Goal: Task Accomplishment & Management: Manage account settings

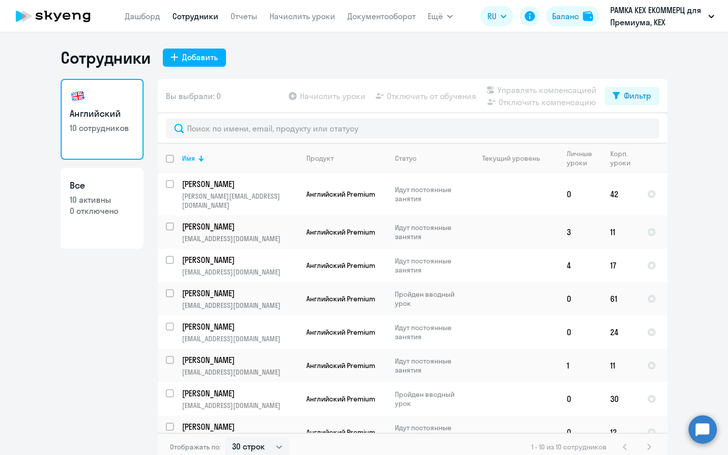
select select "30"
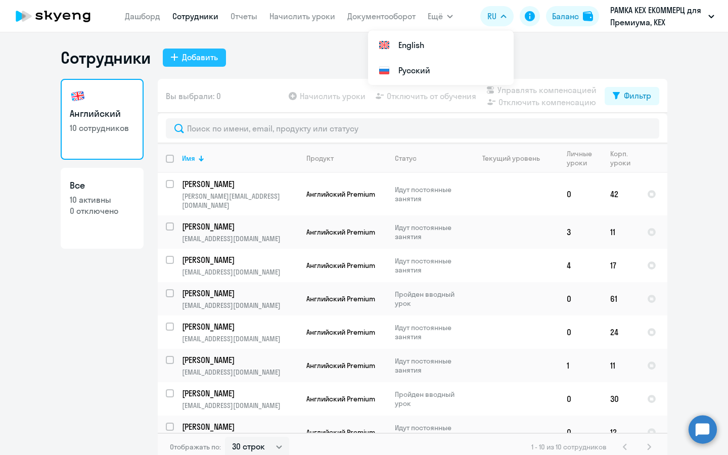
click at [213, 60] on div "Добавить" at bounding box center [200, 57] width 36 height 12
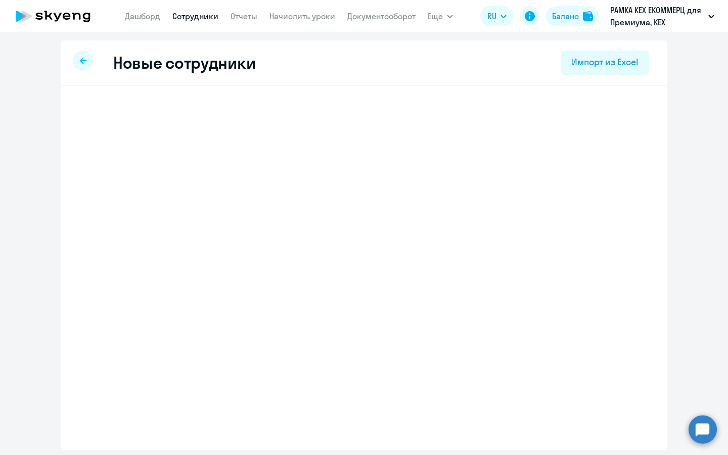
select select "english_adult_not_native_speaker_premium"
select select "3"
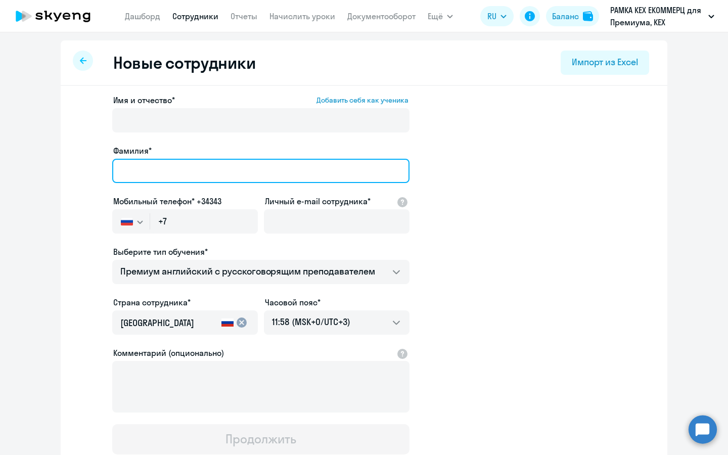
click at [202, 168] on input "Фамилия*" at bounding box center [260, 171] width 297 height 24
type input "Л"
type input "[PERSON_NAME]"
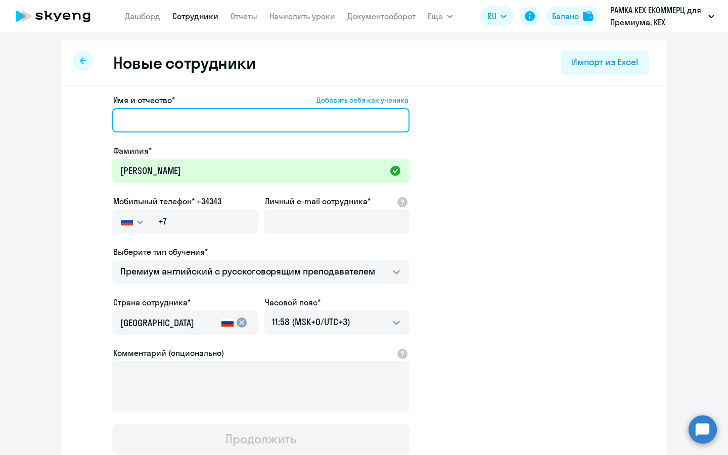
click at [248, 125] on input "Имя и отчество* Добавить себя как ученика" at bounding box center [260, 120] width 297 height 24
paste input "[PERSON_NAME]"
type input "[PERSON_NAME]"
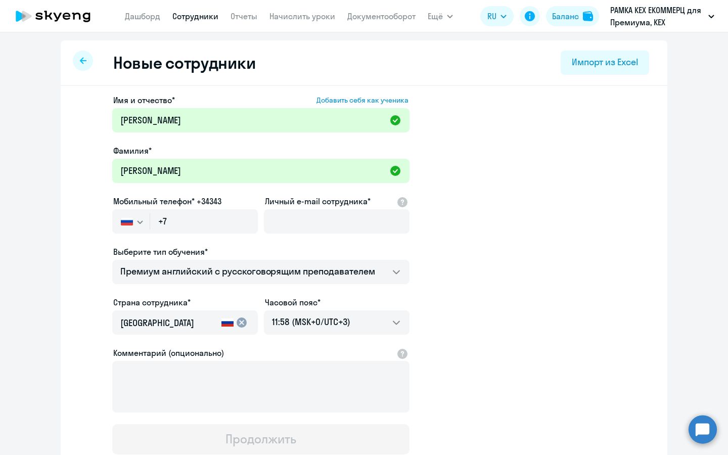
click at [291, 201] on label "Личный e-mail сотрудника*" at bounding box center [318, 201] width 106 height 12
click at [291, 209] on input "Личный e-mail сотрудника*" at bounding box center [337, 221] width 146 height 24
click at [291, 213] on input "Личный e-mail сотрудника*" at bounding box center [337, 221] width 146 height 24
paste input "dvovcharova@avito.ru"
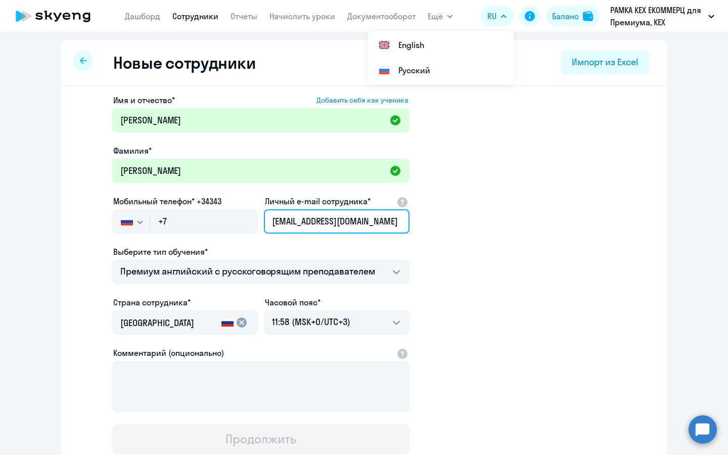
type input "dvovcharova@avito.ru"
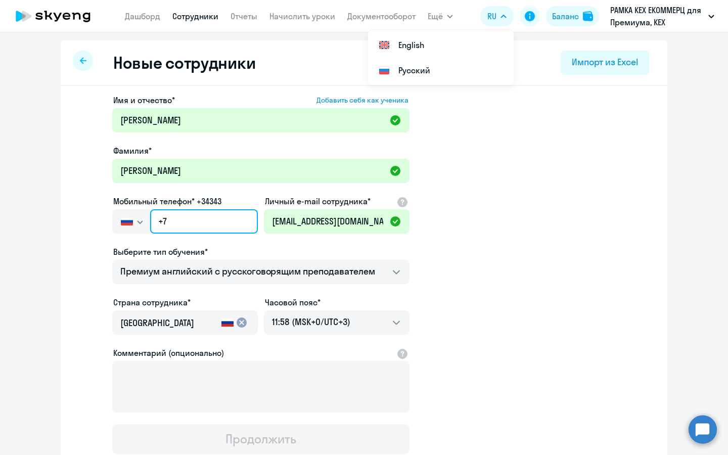
click at [185, 227] on input "+7" at bounding box center [204, 221] width 108 height 24
paste input "904 648-98-88"
type input "+7 904 648-98-88"
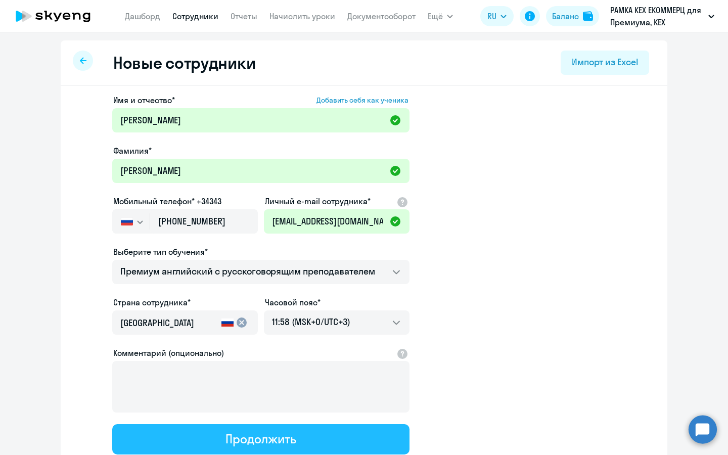
click at [230, 435] on div "Продолжить" at bounding box center [261, 439] width 70 height 16
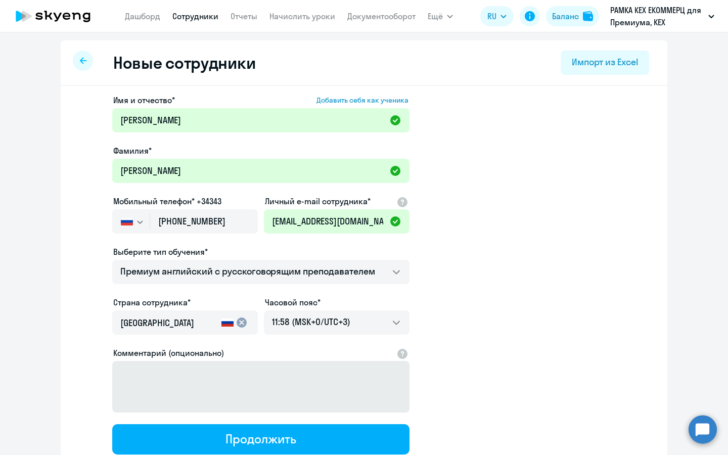
select select "english_adult_not_native_speaker_premium"
select select "3"
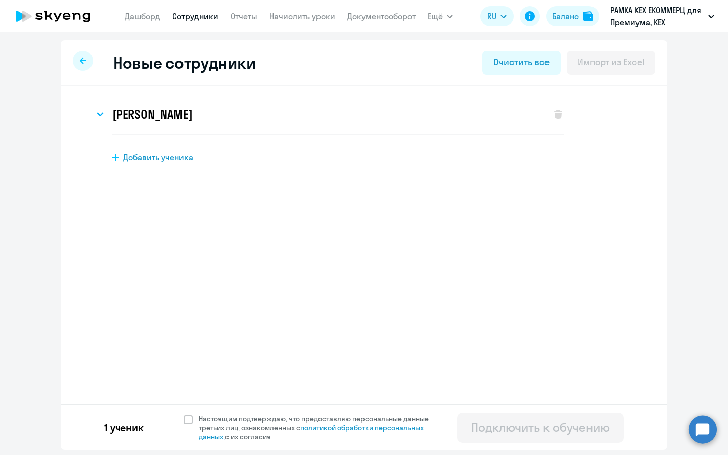
click at [181, 420] on div "1 ученик Настоящим подтверждаю, что предоставляю персональные данные третьих ли…" at bounding box center [364, 428] width 607 height 46
click at [186, 420] on span at bounding box center [188, 419] width 9 height 9
click at [184, 414] on input "Настоящим подтверждаю, что предоставляю персональные данные третьих лиц, ознако…" at bounding box center [183, 414] width 1 height 1
checkbox input "true"
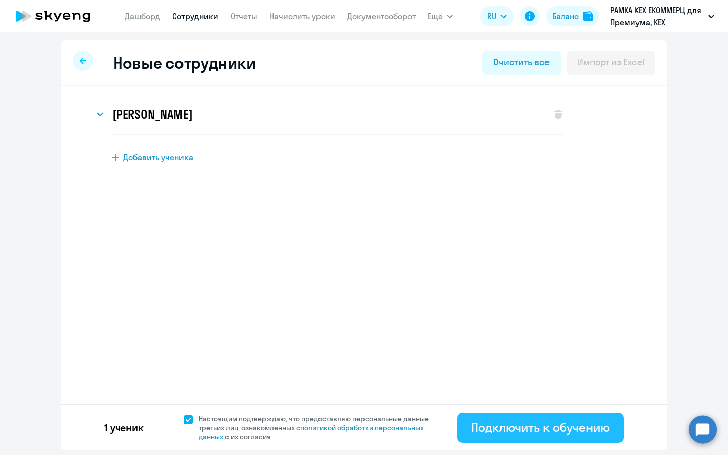
click at [562, 427] on div "Подключить к обучению" at bounding box center [540, 427] width 139 height 16
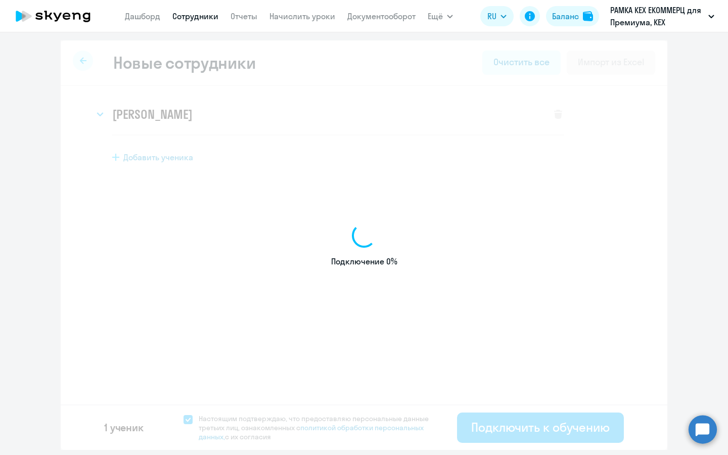
select select "english_adult_not_native_speaker_premium"
select select "3"
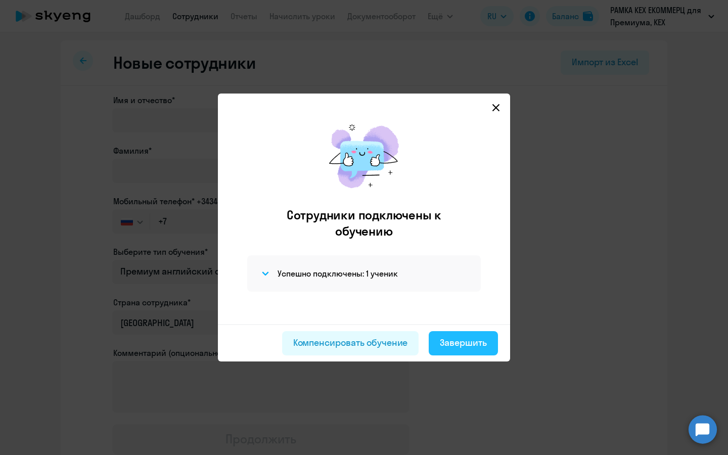
click at [457, 354] on button "Завершить" at bounding box center [463, 343] width 69 height 24
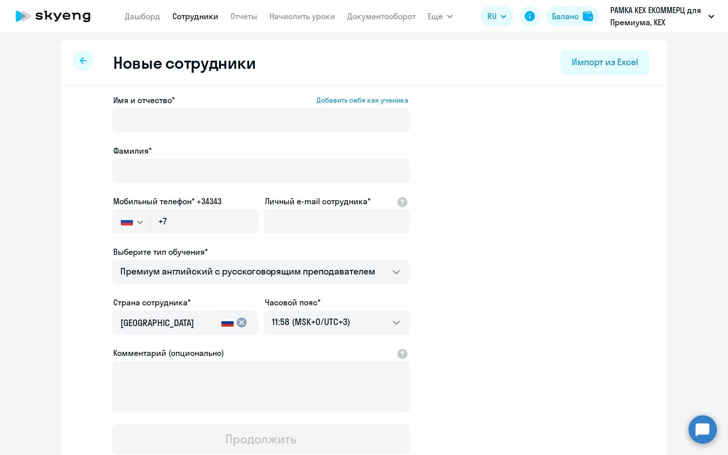
select select "30"
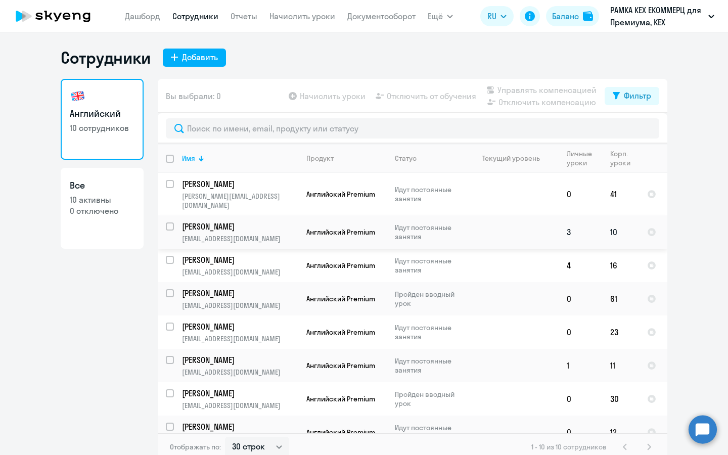
scroll to position [71, 0]
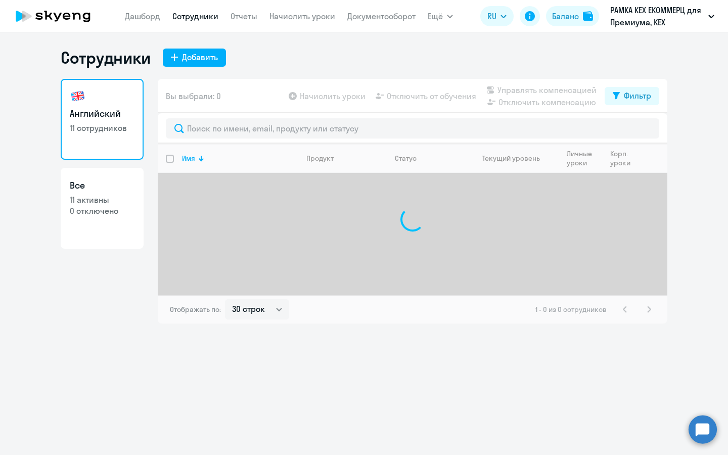
select select "30"
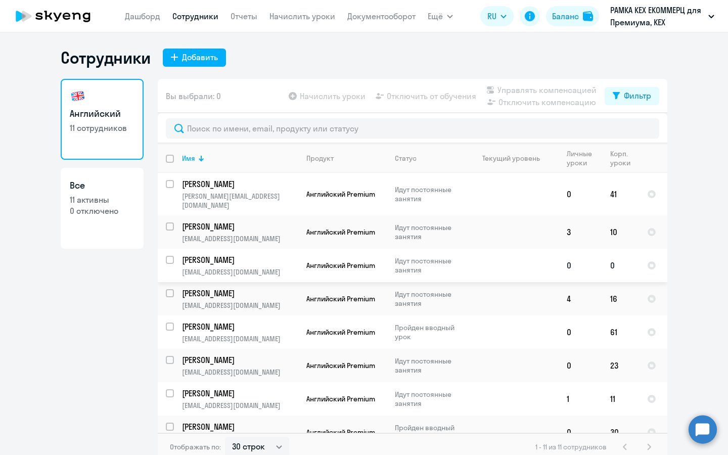
click at [278, 268] on p "[EMAIL_ADDRESS][DOMAIN_NAME]" at bounding box center [240, 272] width 116 height 9
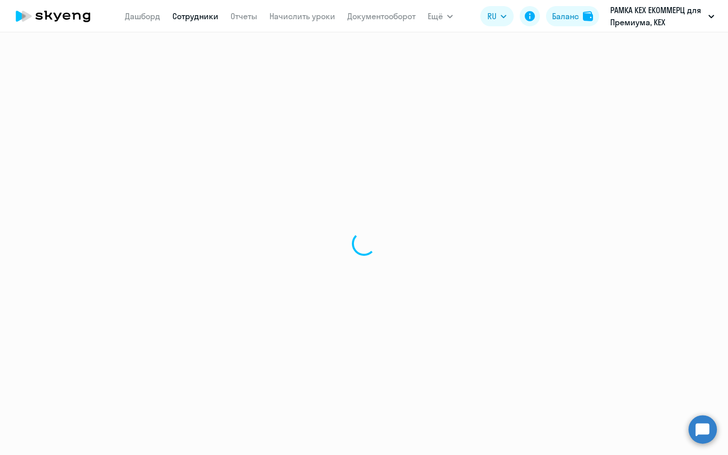
select select "english"
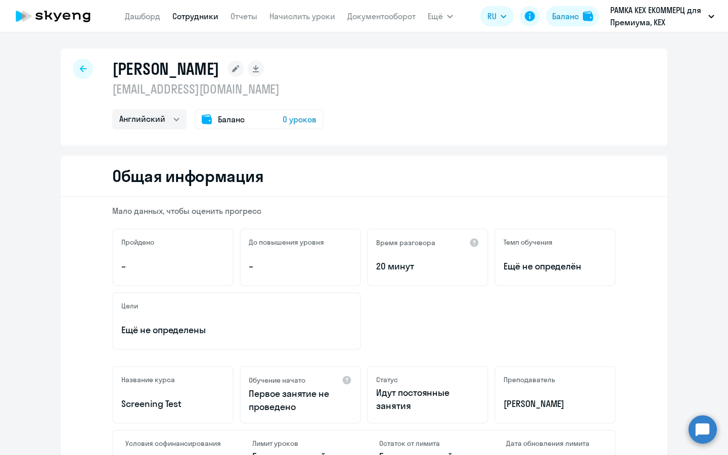
click at [301, 124] on span "0 уроков" at bounding box center [300, 119] width 34 height 12
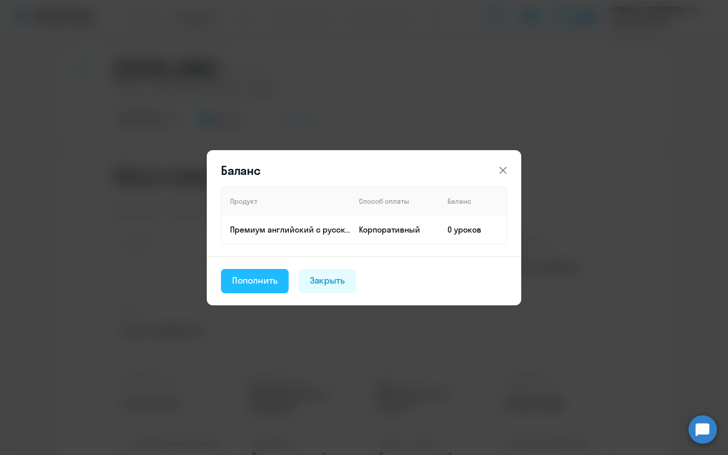
click at [242, 289] on button "Пополнить" at bounding box center [255, 281] width 68 height 24
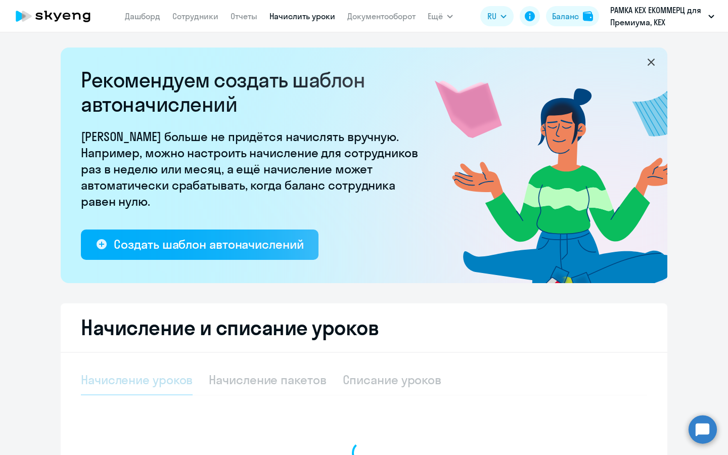
select select "10"
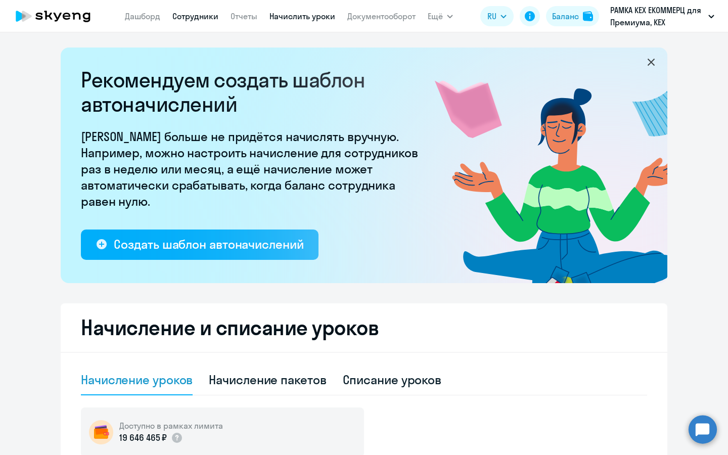
click at [203, 19] on link "Сотрудники" at bounding box center [195, 16] width 46 height 10
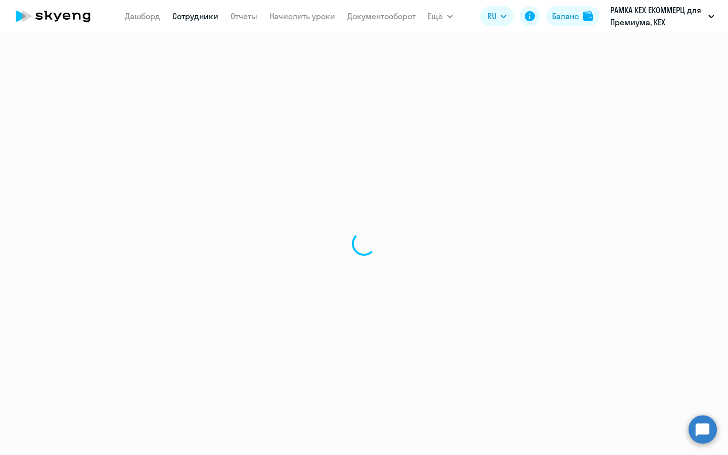
select select "30"
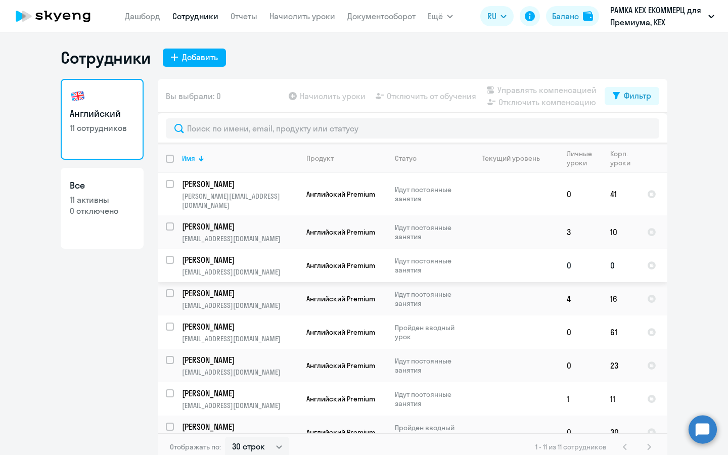
click at [166, 256] on input "select row 11655473" at bounding box center [176, 266] width 20 height 20
checkbox input "true"
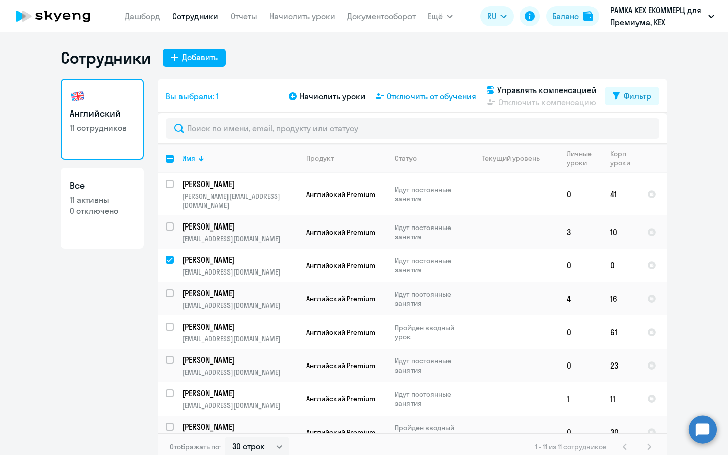
click at [408, 99] on span "Отключить от обучения" at bounding box center [432, 96] width 90 height 12
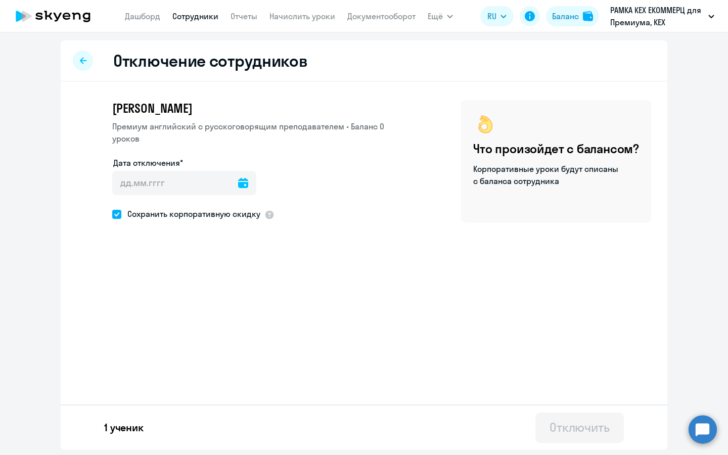
click at [239, 183] on icon at bounding box center [243, 183] width 10 height 10
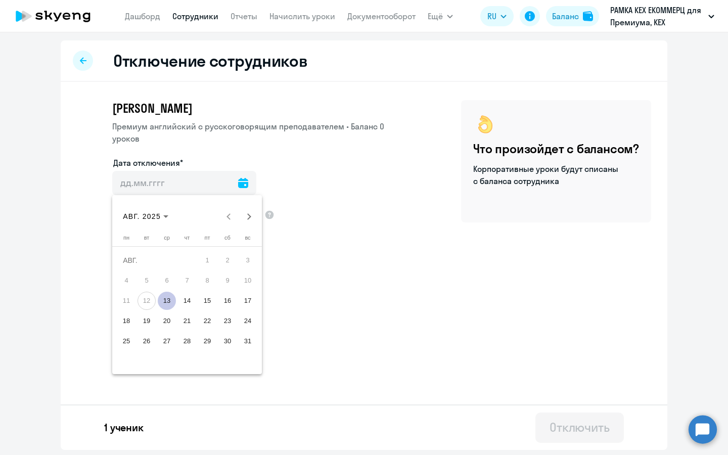
click at [165, 301] on span "13" at bounding box center [167, 301] width 18 height 18
type input "13.08.2025"
type input "13.8.2025"
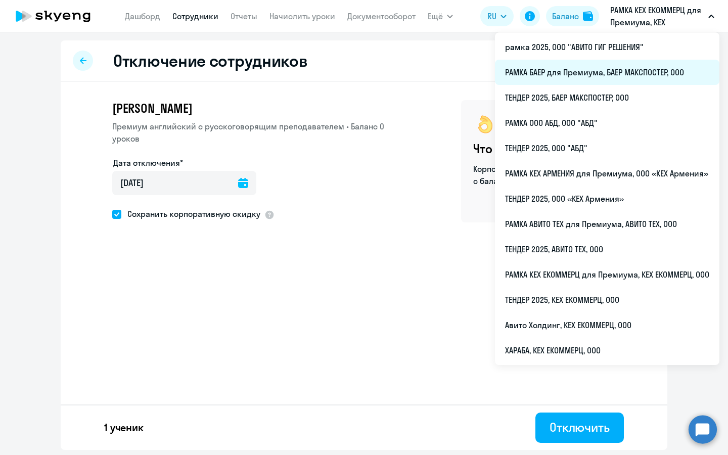
click at [611, 80] on li "РАМКА БАЕР для Премиума, БАЕР МАКСПОСТЕР, ООО" at bounding box center [607, 72] width 225 height 25
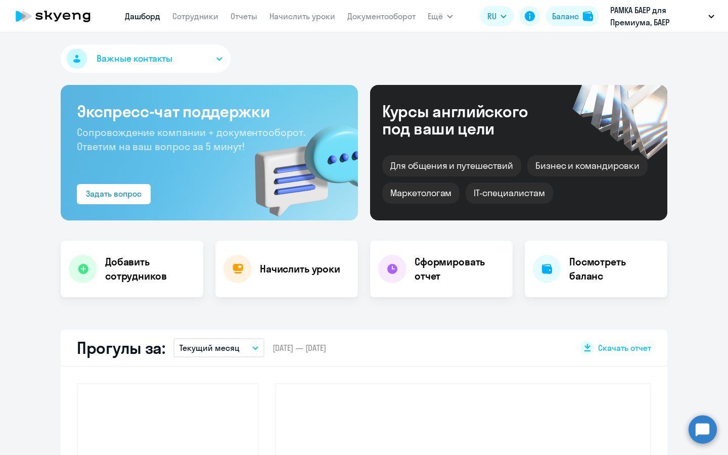
select select "30"
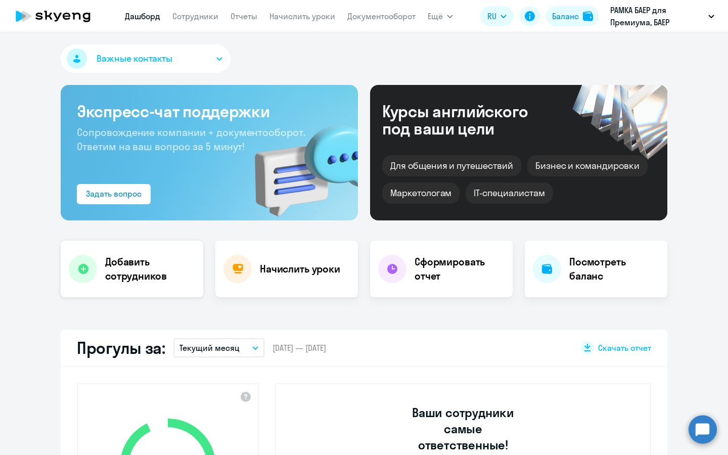
click at [140, 274] on h4 "Добавить сотрудников" at bounding box center [150, 269] width 90 height 28
select select "english_adult_not_native_speaker_premium"
select select "3"
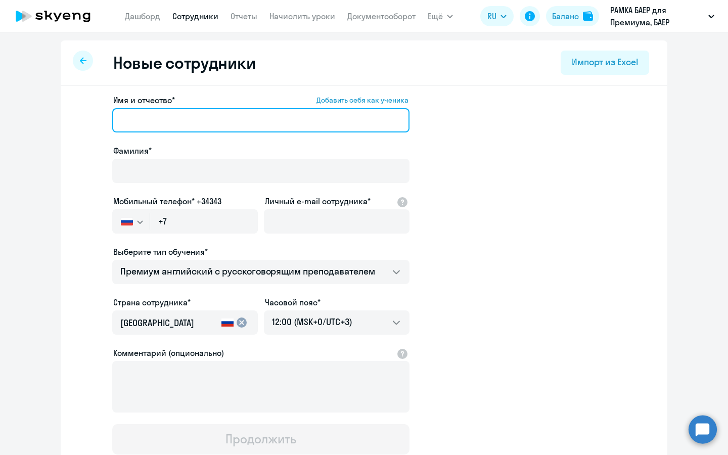
click at [276, 120] on input "Имя и отчество* Добавить себя как ученика" at bounding box center [260, 120] width 297 height 24
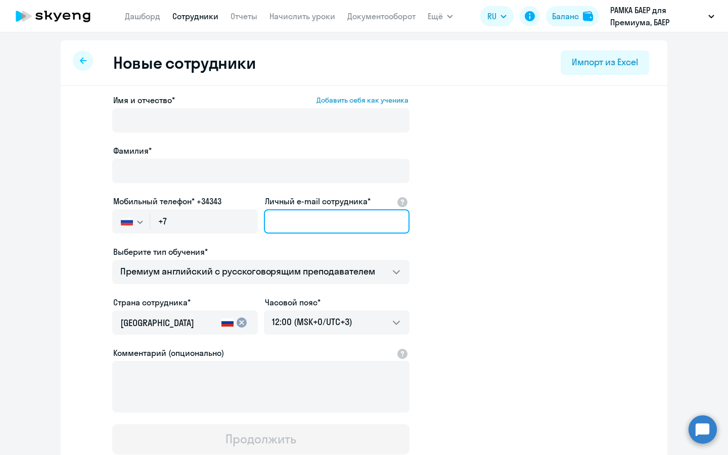
click at [315, 222] on input "Личный e-mail сотрудника*" at bounding box center [337, 221] width 146 height 24
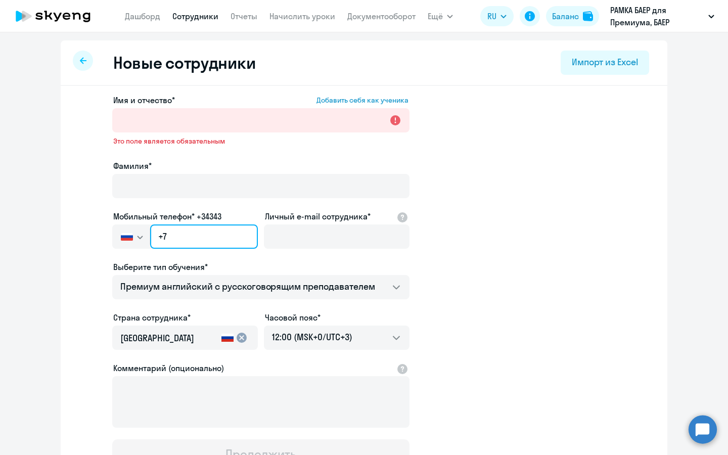
click at [192, 240] on input "+7" at bounding box center [204, 237] width 108 height 24
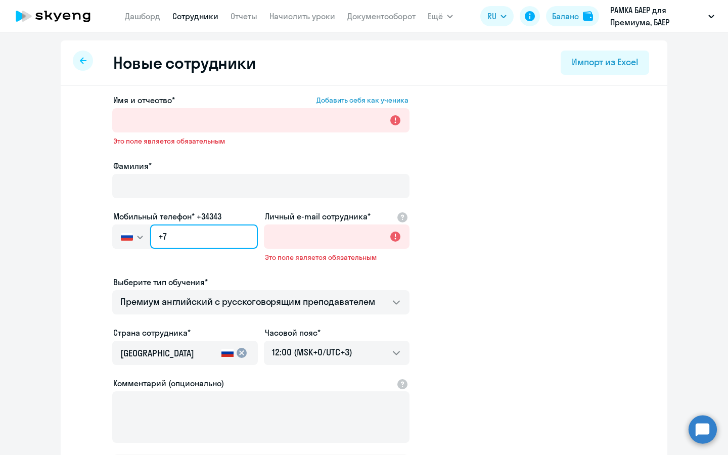
paste input "904 648-98-88"
type input "+7 904 648-98-88"
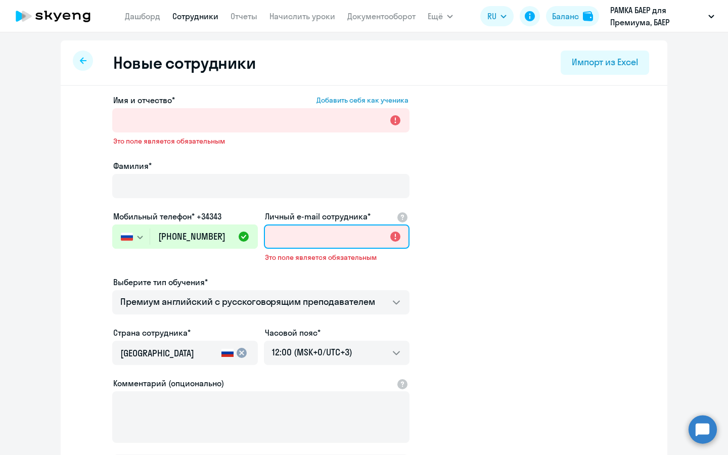
click at [276, 247] on input "Личный e-mail сотрудника*" at bounding box center [337, 237] width 146 height 24
paste input "dvovcharova@avito.ru"
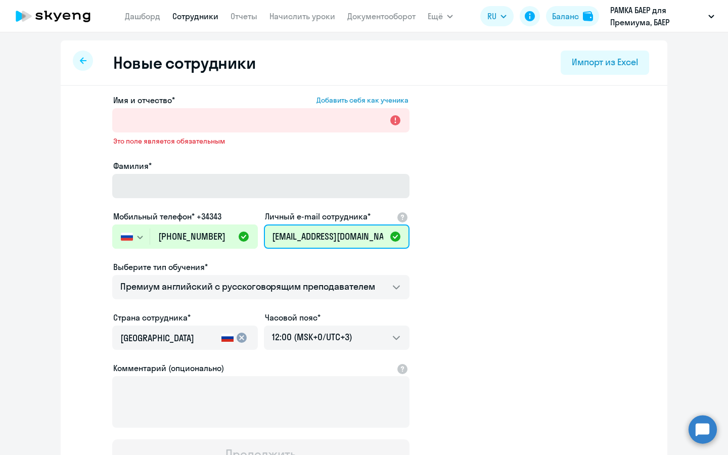
type input "dvovcharova@avito.ru"
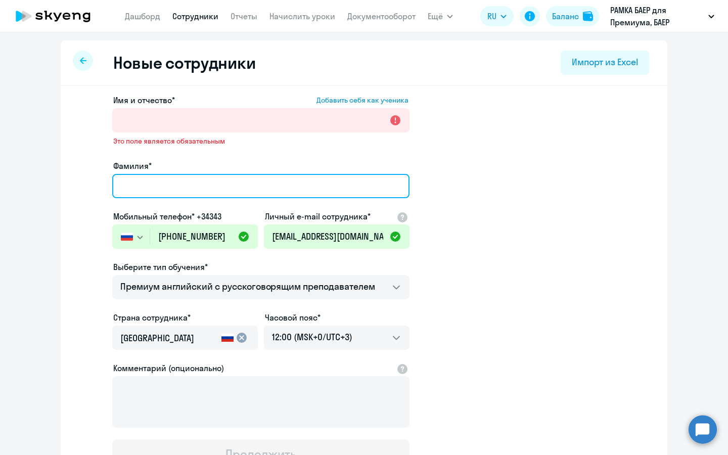
click at [273, 194] on input "Фамилия*" at bounding box center [260, 186] width 297 height 24
type input "Овчарова"
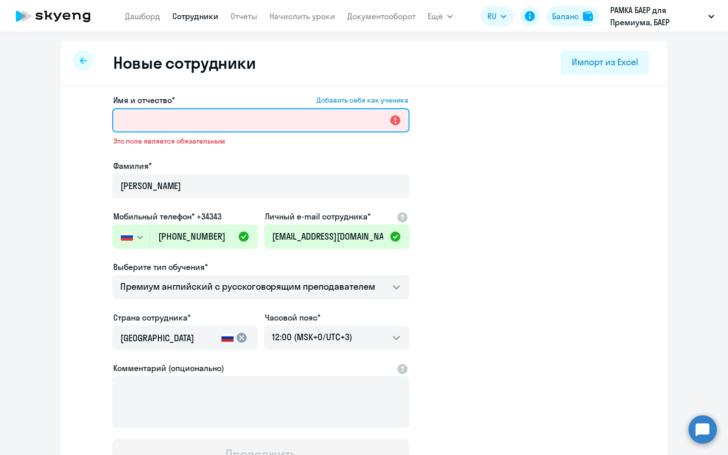
click at [267, 123] on input "Имя и отчество* Добавить себя как ученика" at bounding box center [260, 120] width 297 height 24
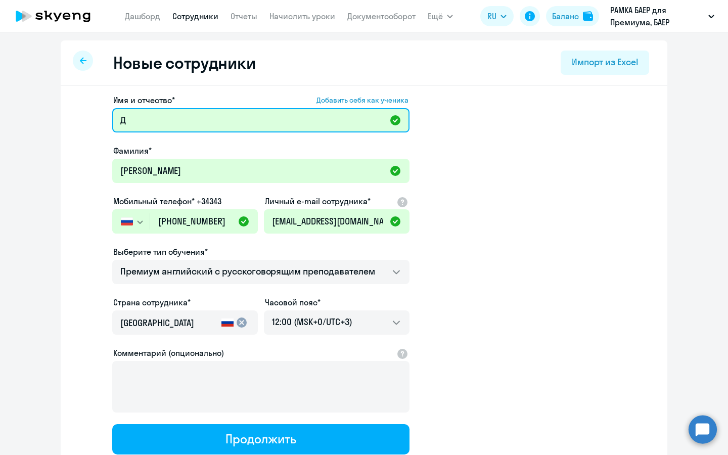
type input "Дарья Васильевна"
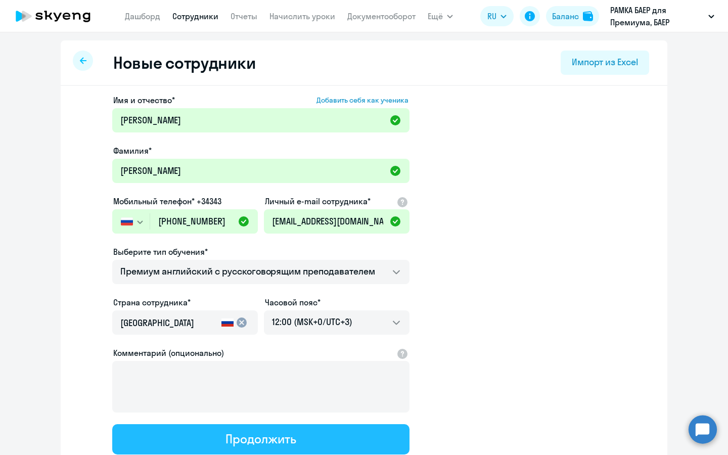
click at [282, 443] on div "Продолжить" at bounding box center [261, 439] width 70 height 16
select select "english_adult_not_native_speaker_premium"
select select "3"
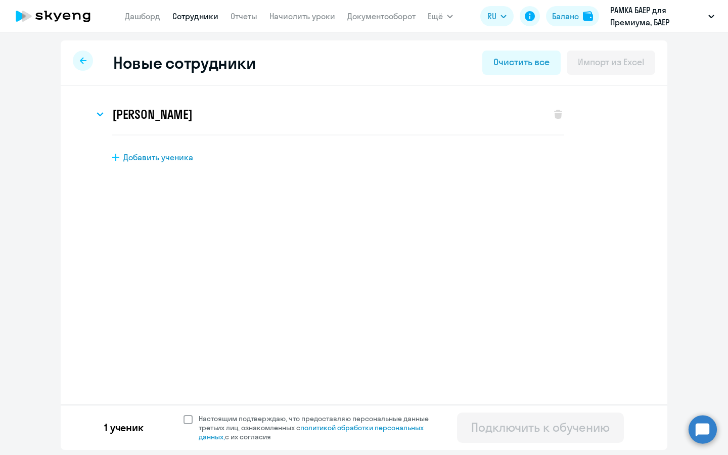
click at [291, 427] on span "Настоящим подтверждаю, что предоставляю персональные данные третьих лиц, ознако…" at bounding box center [320, 427] width 242 height 27
click at [184, 414] on input "Настоящим подтверждаю, что предоставляю персональные данные третьих лиц, ознако…" at bounding box center [183, 414] width 1 height 1
checkbox input "true"
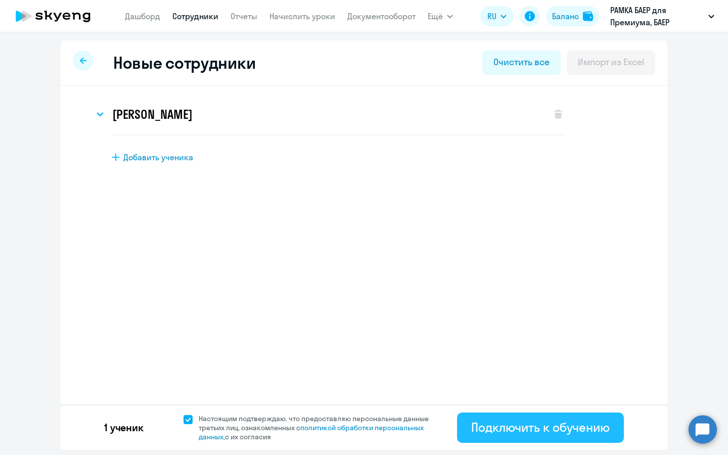
click at [541, 425] on div "Подключить к обучению" at bounding box center [540, 427] width 139 height 16
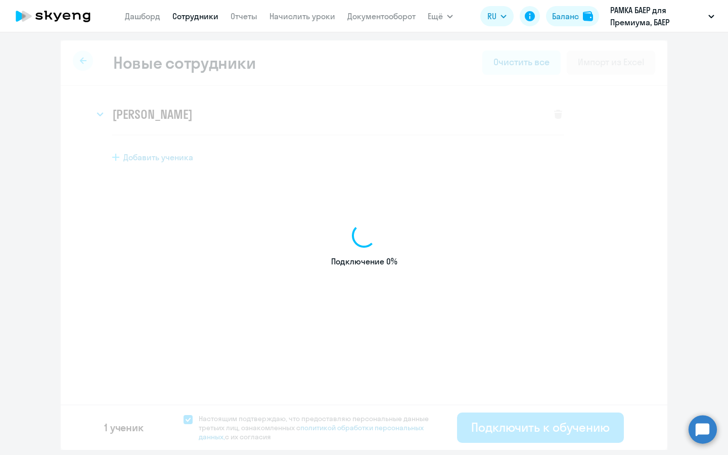
select select "english_adult_not_native_speaker_premium"
select select "3"
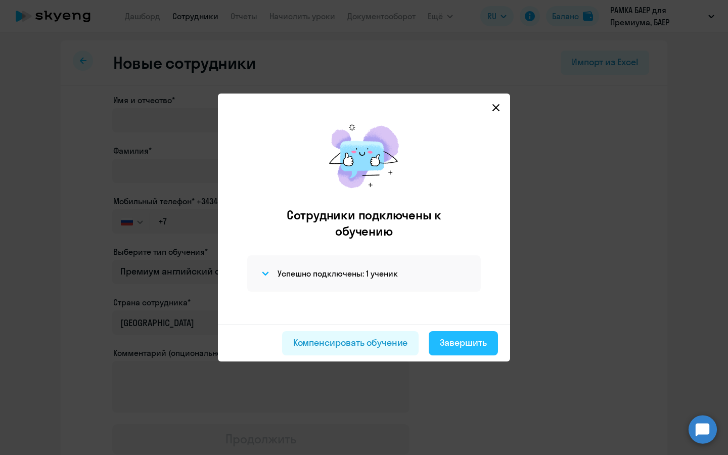
click at [460, 350] on button "Завершить" at bounding box center [463, 343] width 69 height 24
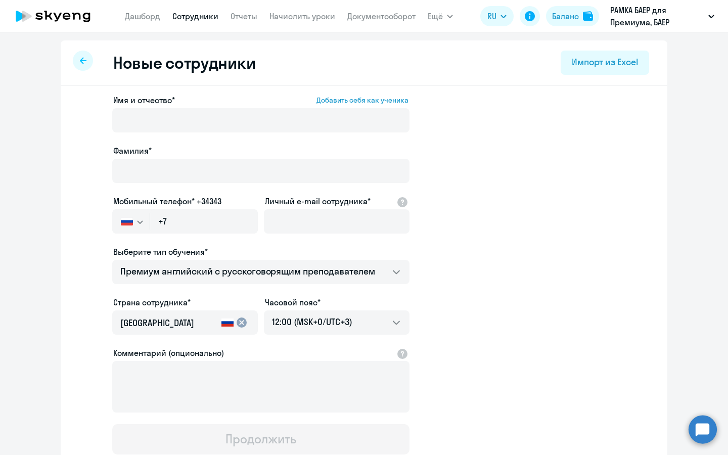
select select "30"
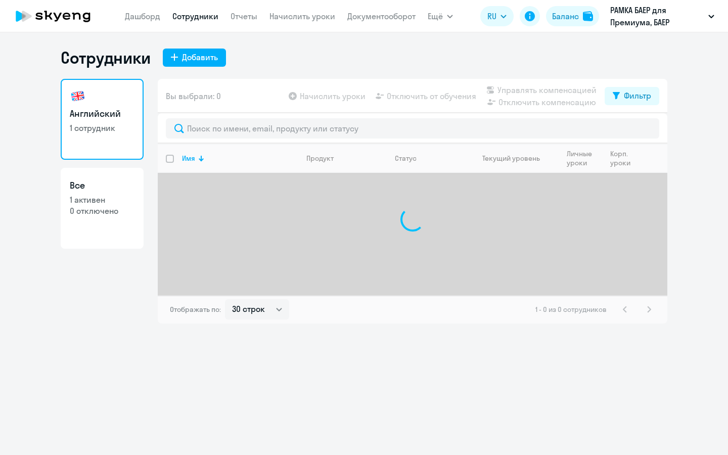
select select "30"
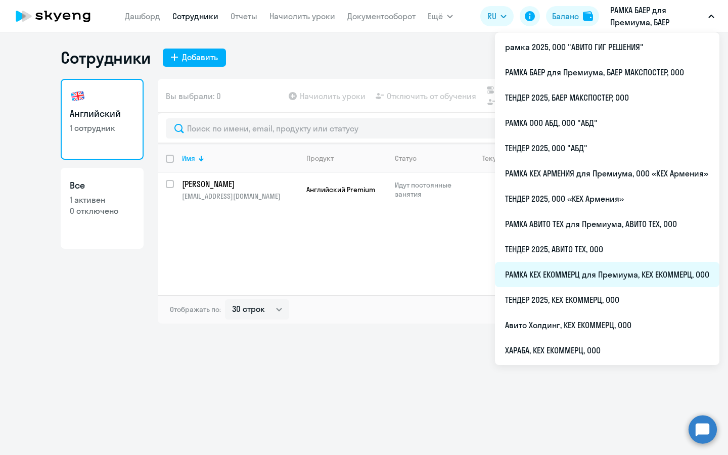
click at [553, 271] on li "РАМКА КЕХ ЕКОММЕРЦ для Премиума, КЕХ ЕКОММЕРЦ, ООО" at bounding box center [607, 274] width 225 height 25
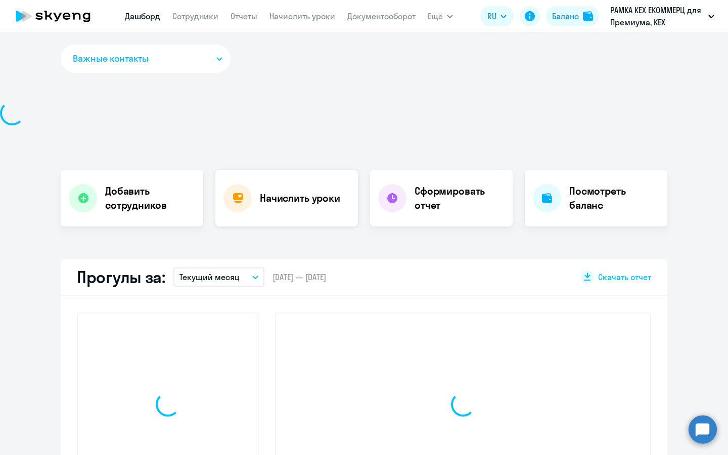
select select "30"
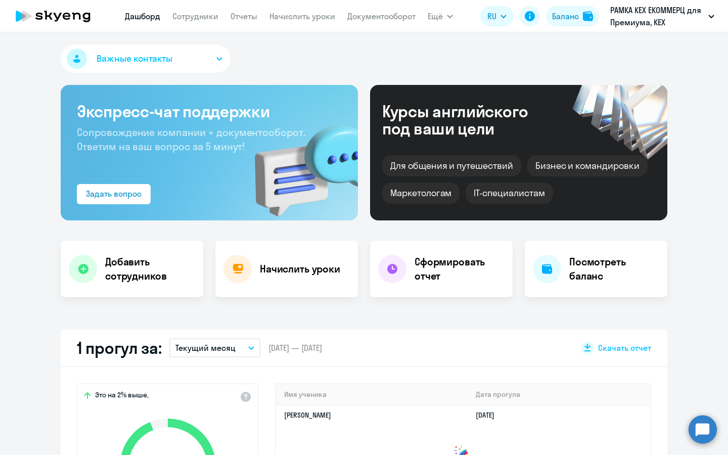
click at [196, 23] on nav "[PERSON_NAME] Отчеты Начислить уроки Документооборот" at bounding box center [270, 16] width 291 height 20
click at [200, 17] on link "Сотрудники" at bounding box center [195, 16] width 46 height 10
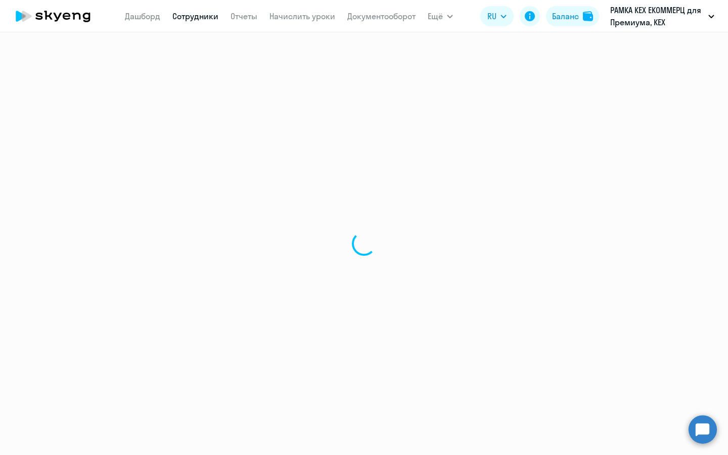
select select "30"
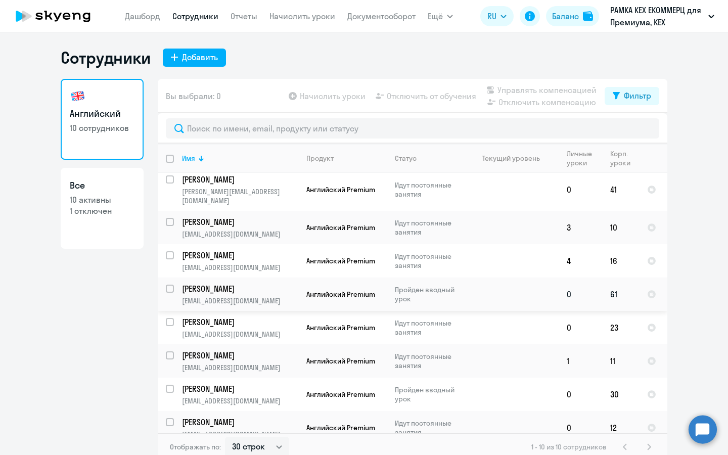
scroll to position [71, 0]
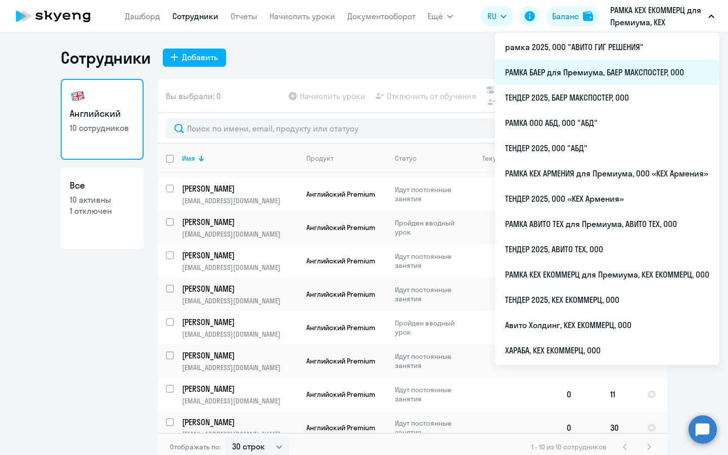
click at [596, 69] on li "РАМКА БАЕР для Премиума, БАЕР МАКСПОСТЕР, ООО" at bounding box center [607, 72] width 225 height 25
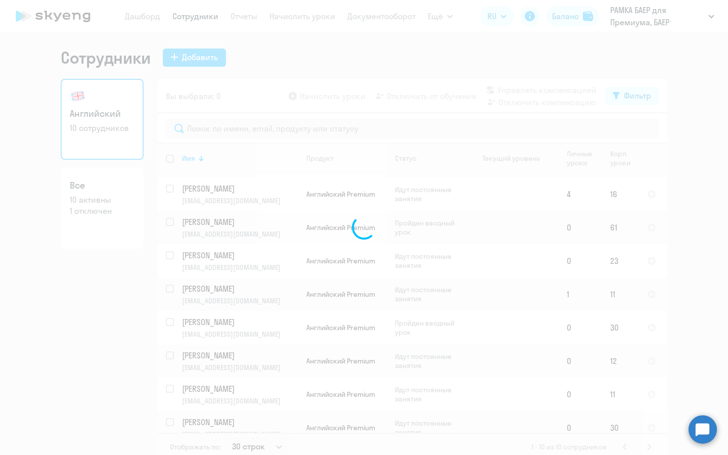
select select "30"
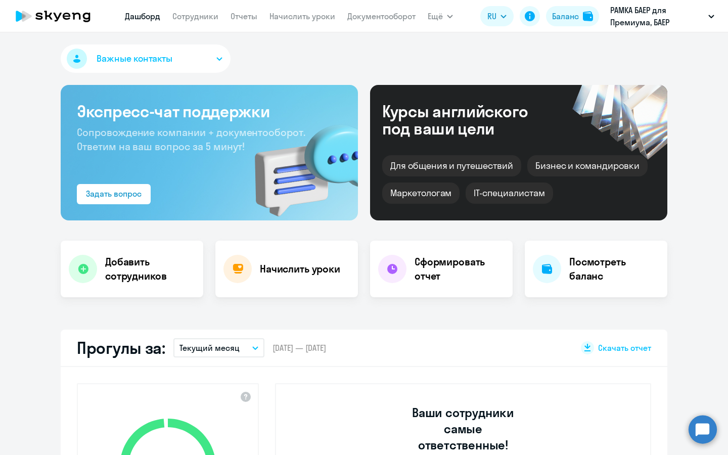
click at [220, 16] on nav "[PERSON_NAME] Отчеты Начислить уроки Документооборот" at bounding box center [270, 16] width 291 height 20
click at [200, 16] on link "Сотрудники" at bounding box center [195, 16] width 46 height 10
select select "30"
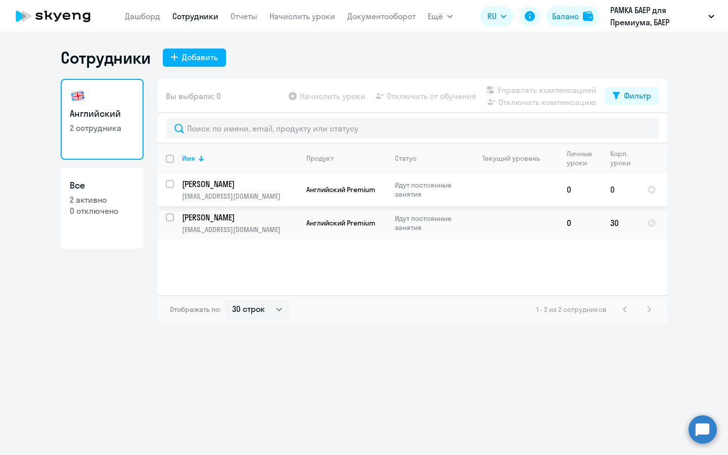
click at [291, 186] on p "[PERSON_NAME]" at bounding box center [239, 184] width 114 height 11
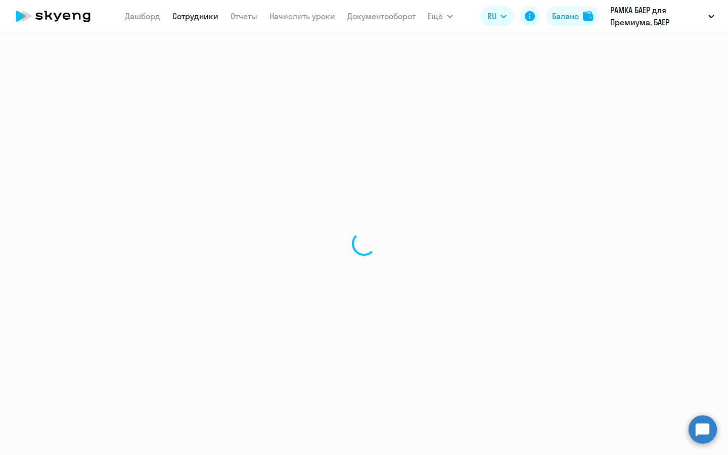
select select "english"
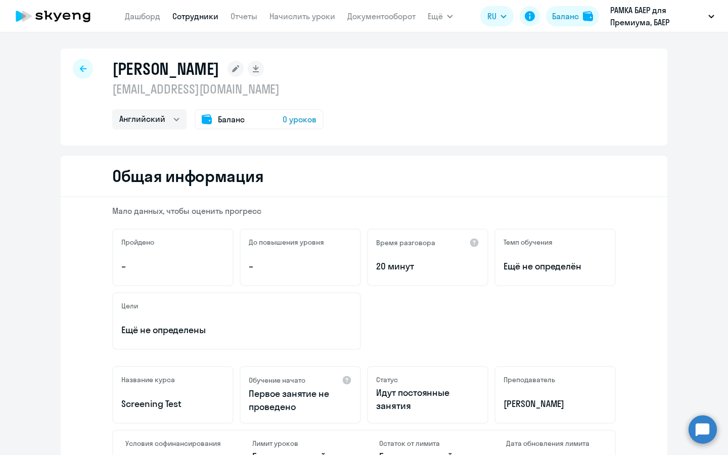
click at [294, 113] on span "0 уроков" at bounding box center [300, 119] width 34 height 12
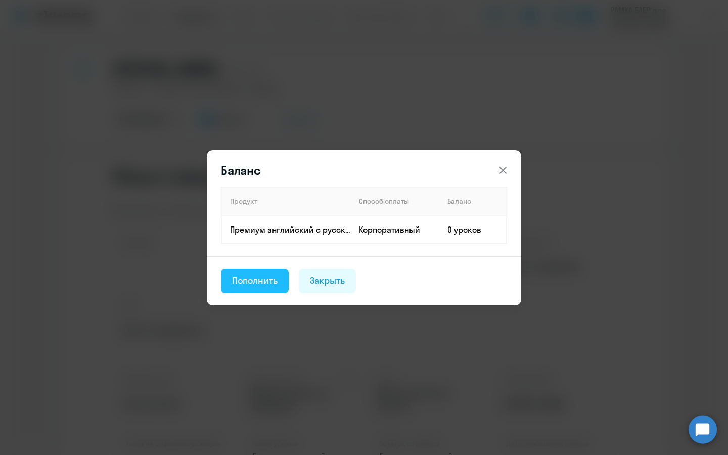
click at [264, 283] on div "Пополнить" at bounding box center [255, 280] width 46 height 13
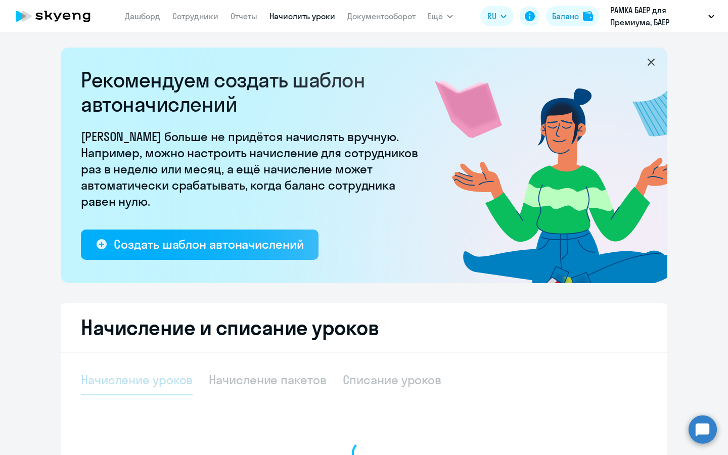
select select "10"
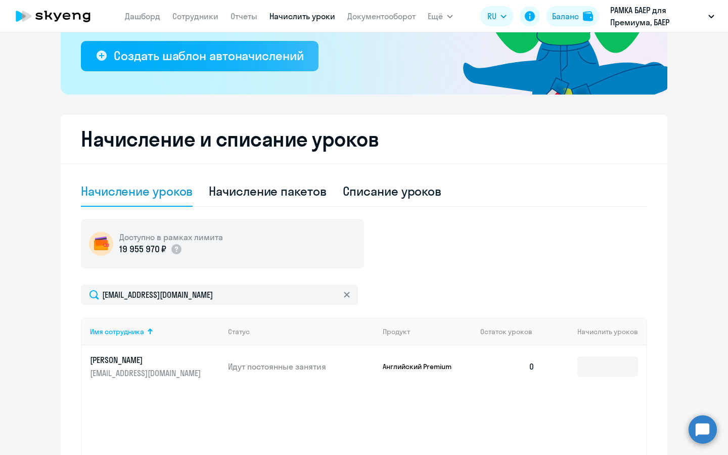
scroll to position [288, 0]
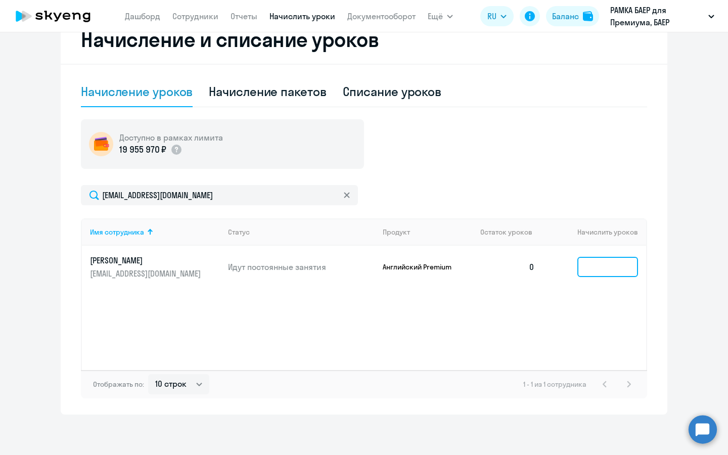
click at [598, 272] on input at bounding box center [608, 267] width 61 height 20
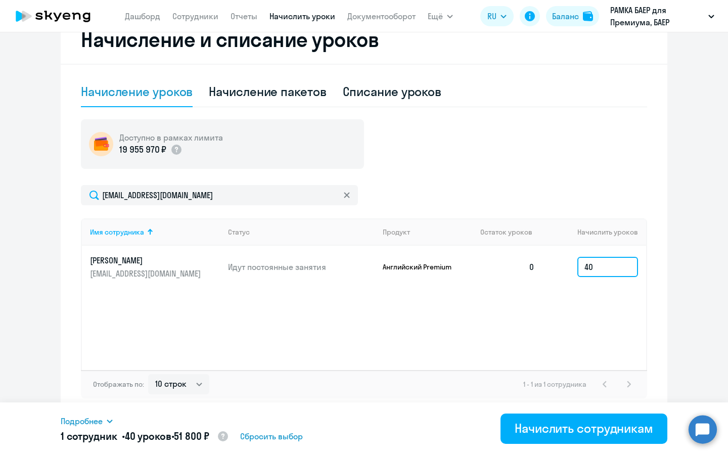
type input "4"
type input "3"
drag, startPoint x: 186, startPoint y: 433, endPoint x: 215, endPoint y: 433, distance: 29.8
click at [209, 433] on span "34 965 ₽" at bounding box center [191, 436] width 36 height 13
copy span "34 965"
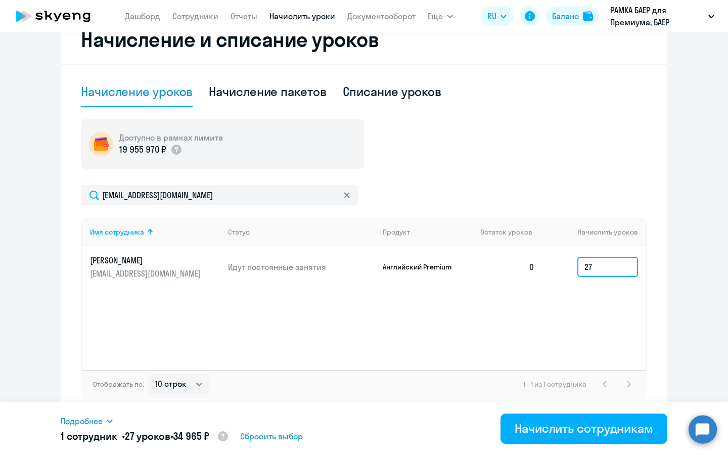
click at [607, 272] on input "27" at bounding box center [608, 267] width 61 height 20
type input "26"
drag, startPoint x: 188, startPoint y: 434, endPoint x: 214, endPoint y: 433, distance: 26.8
click at [210, 433] on span "33 670 ₽" at bounding box center [192, 436] width 36 height 13
copy span "33 670"
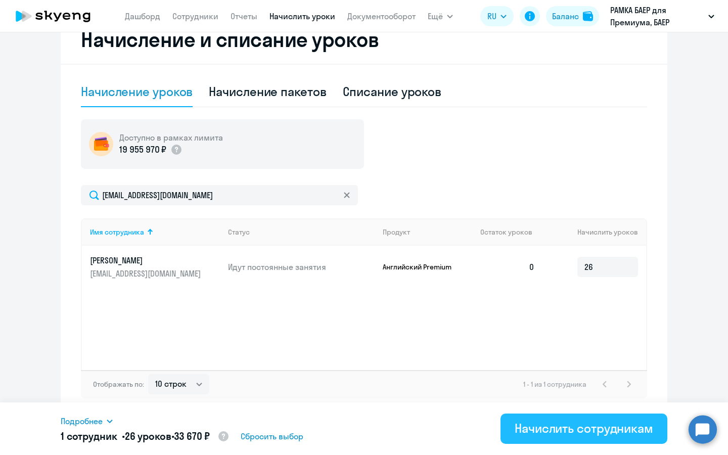
click at [557, 434] on div "Начислить сотрудникам" at bounding box center [584, 428] width 139 height 16
